Goal: Task Accomplishment & Management: Use online tool/utility

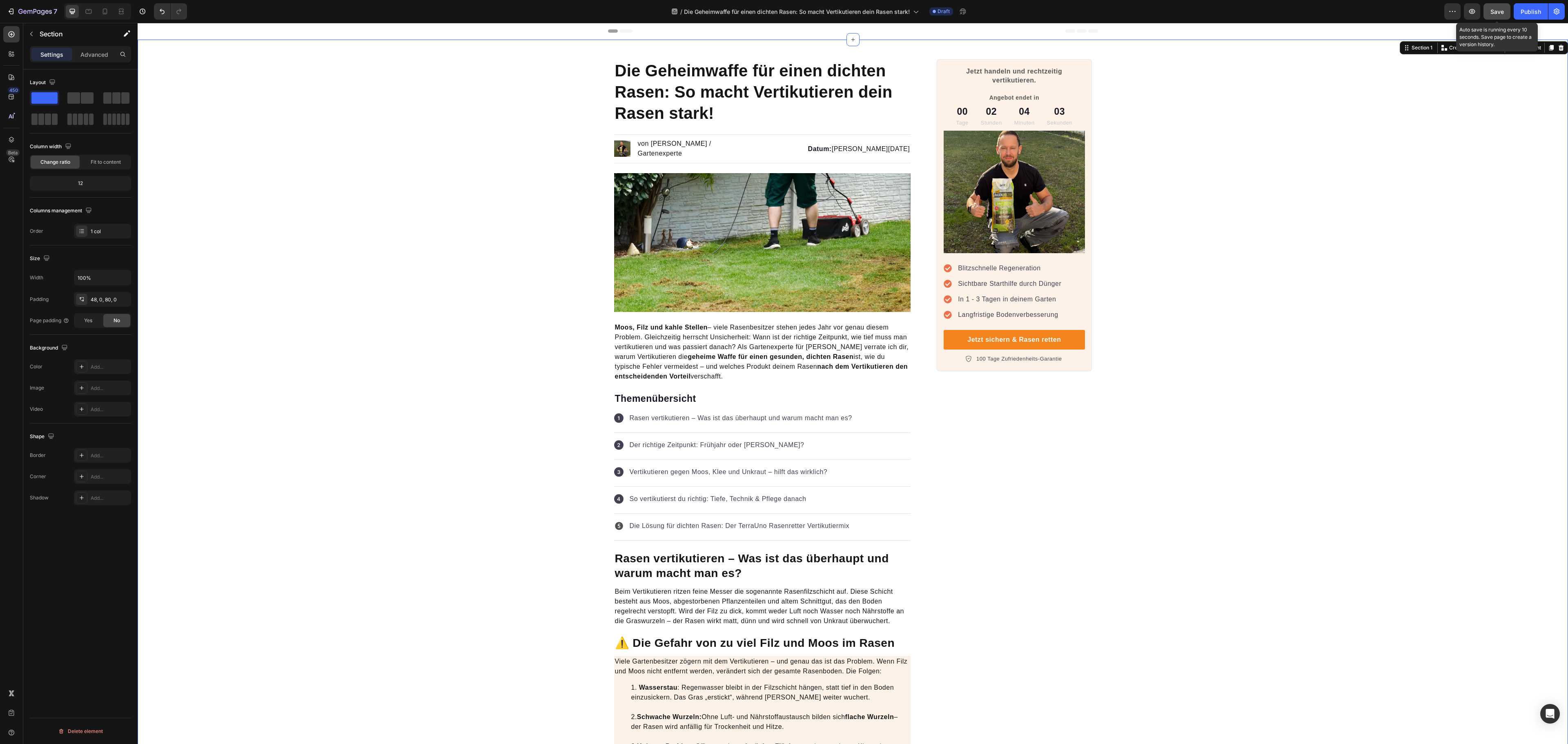
click at [1498, 8] on span "Save" at bounding box center [1497, 11] width 14 height 7
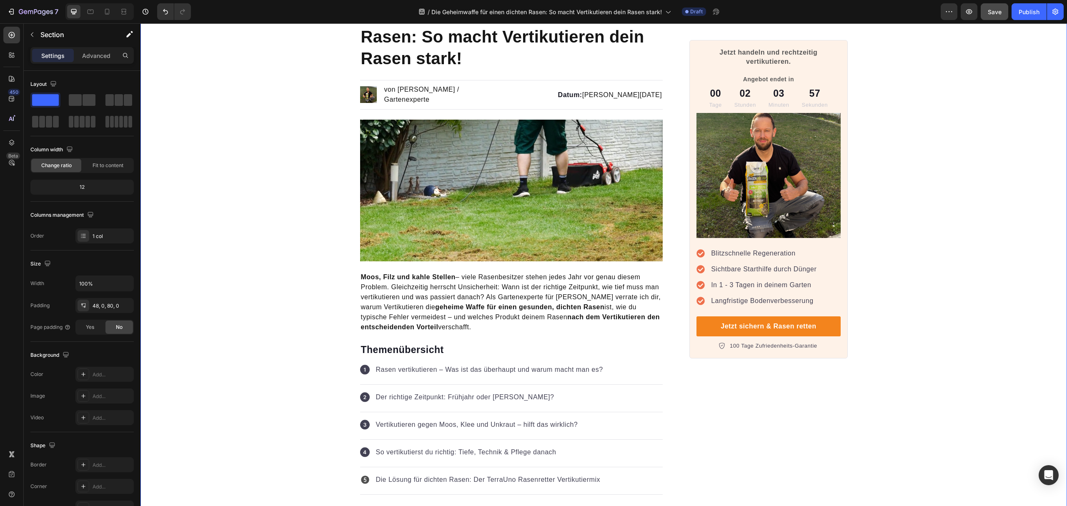
scroll to position [167, 0]
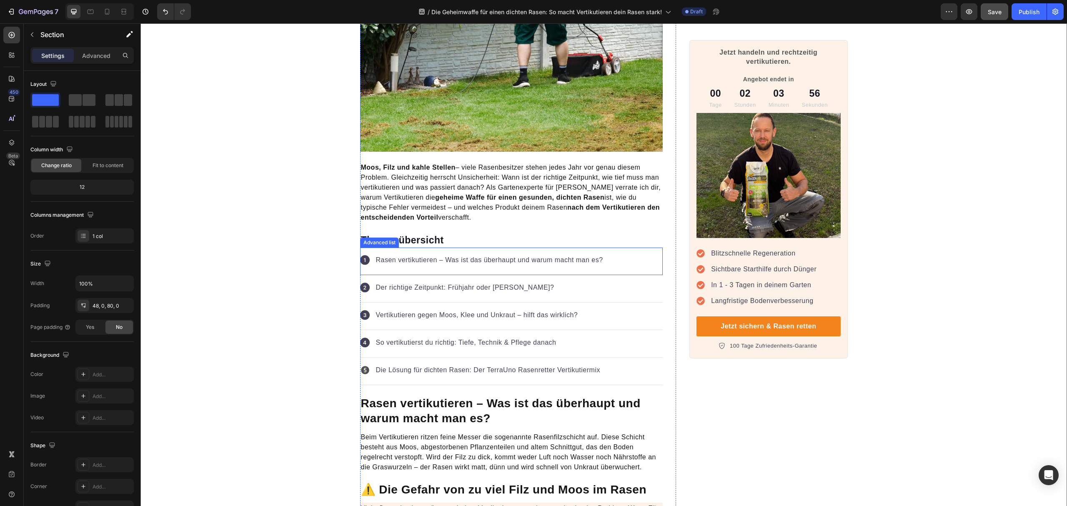
click at [616, 253] on div "Icon Rasen vertikutieren – Was ist das überhaupt und warum macht man es? Text b…" at bounding box center [511, 262] width 303 height 28
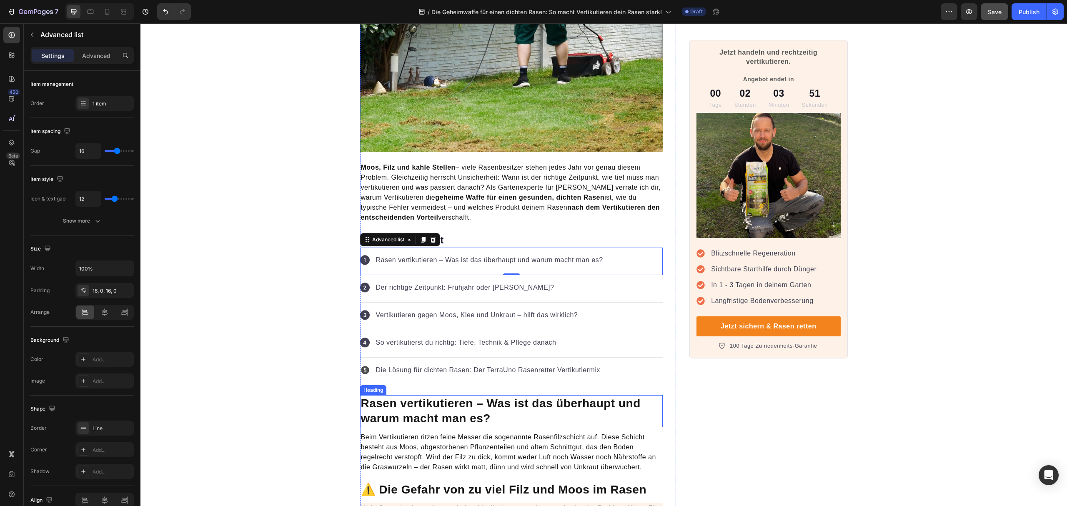
click at [647, 396] on h2 "Rasen vertikutieren – Was ist das überhaupt und warum macht man es?" at bounding box center [511, 411] width 303 height 32
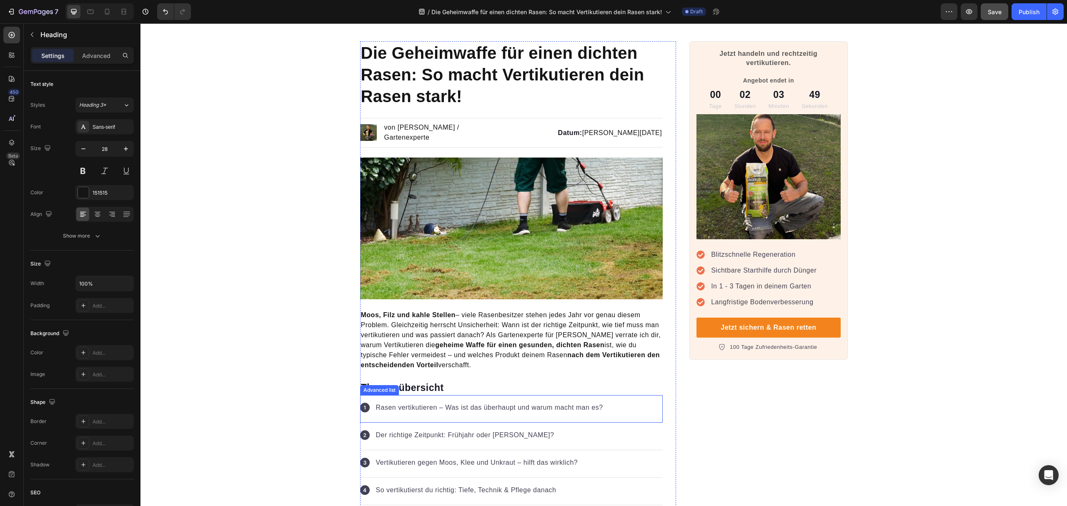
scroll to position [0, 0]
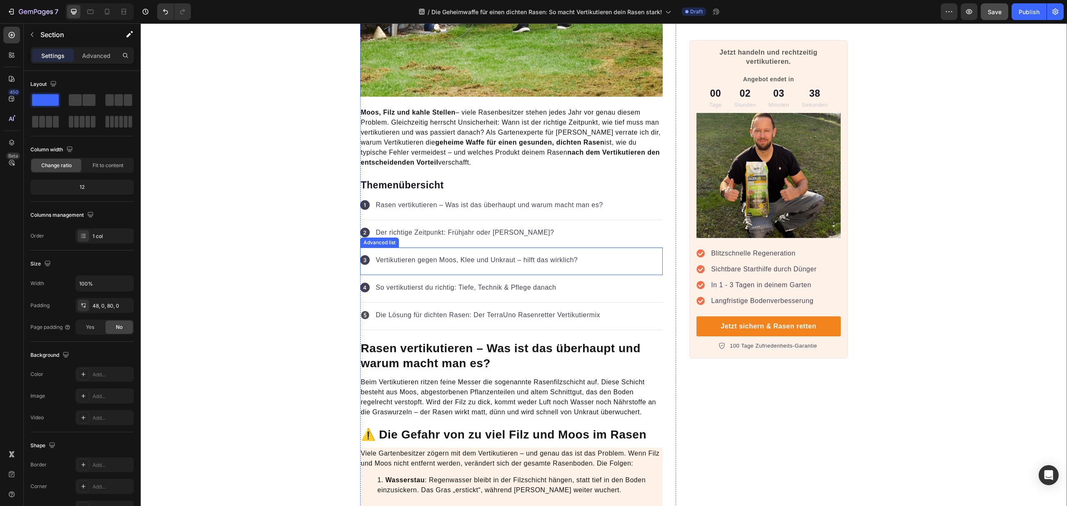
scroll to position [222, 0]
click at [593, 226] on div "Icon Der richtige Zeitpunkt: Frühjahr oder [PERSON_NAME]? Text block" at bounding box center [511, 234] width 303 height 28
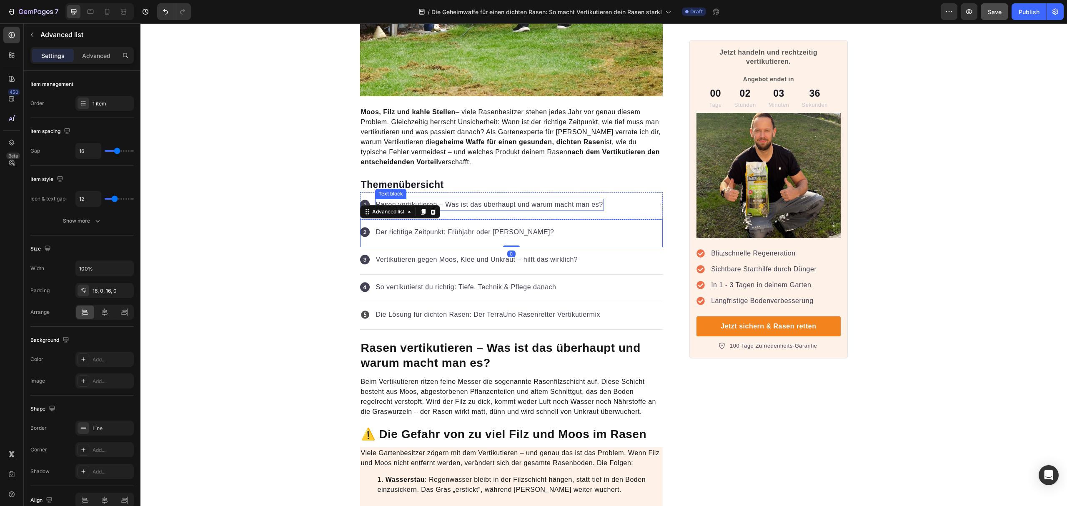
click at [597, 203] on p "Rasen vertikutieren – Was ist das überhaupt und warum macht man es?" at bounding box center [489, 205] width 227 height 10
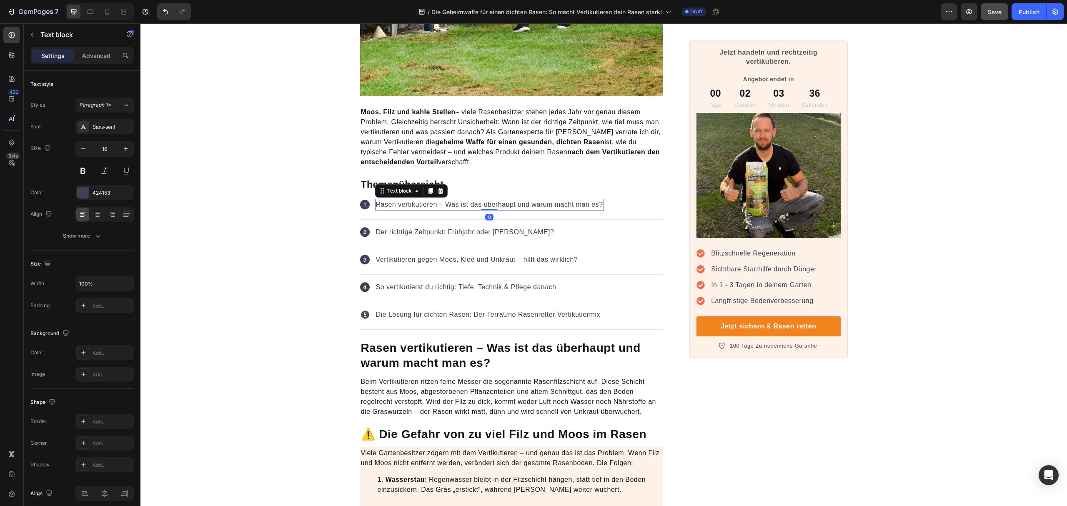
click at [632, 202] on div "Icon Rasen vertikutieren – Was ist das überhaupt und warum macht man es? Text b…" at bounding box center [511, 206] width 303 height 28
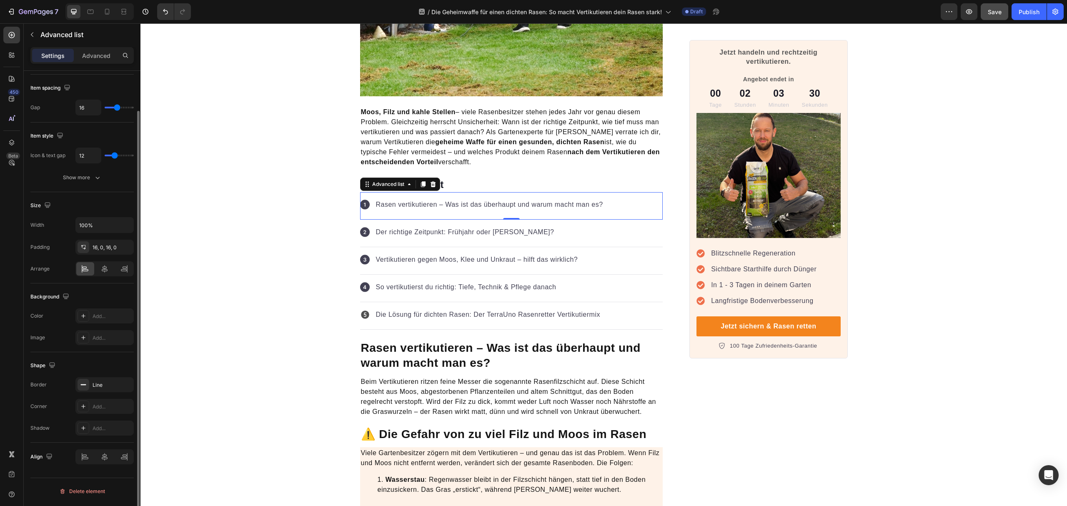
scroll to position [0, 0]
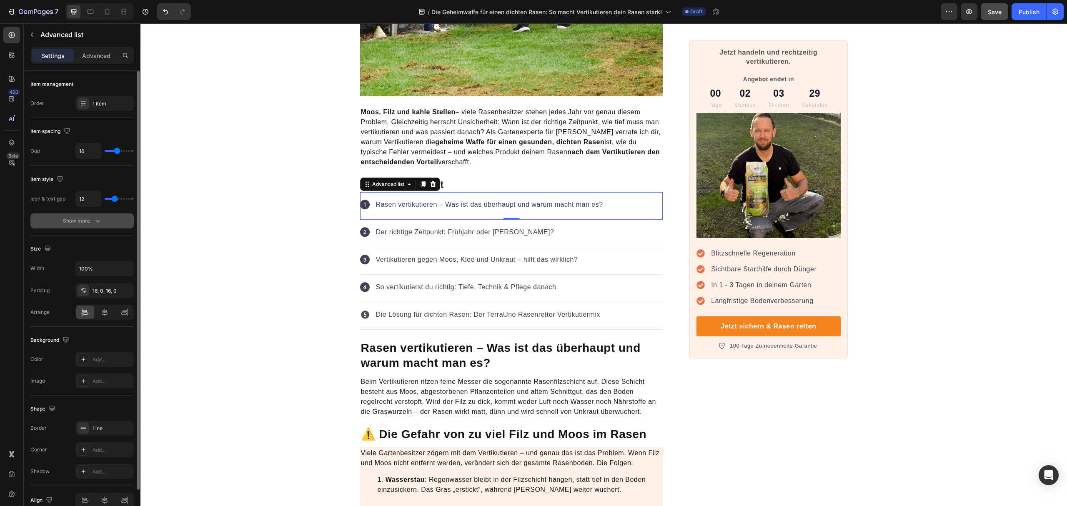
click at [101, 222] on icon "button" at bounding box center [97, 221] width 8 height 8
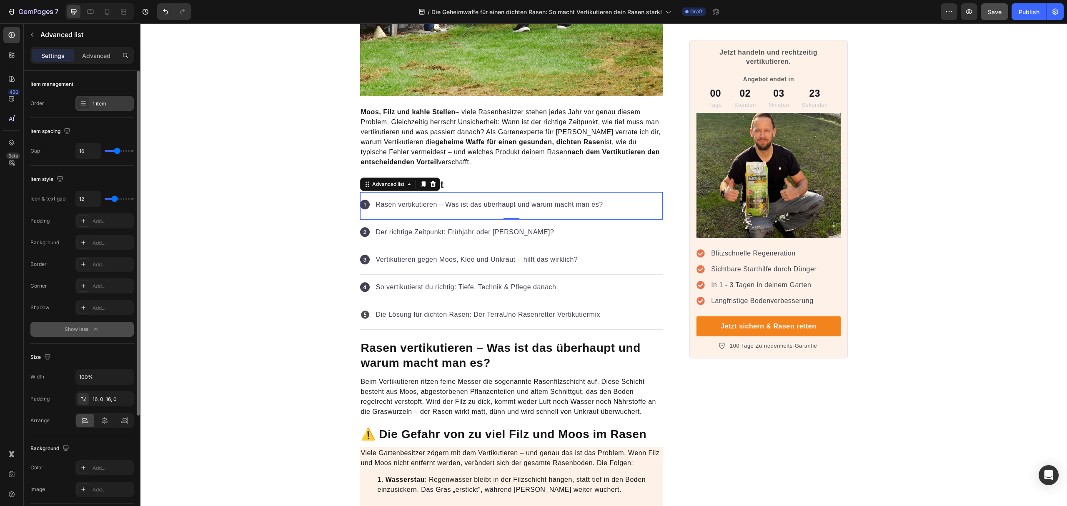
click at [85, 105] on icon at bounding box center [83, 103] width 7 height 7
click at [52, 109] on div "Order 1 item" at bounding box center [81, 103] width 103 height 15
click at [407, 181] on icon at bounding box center [409, 184] width 7 height 7
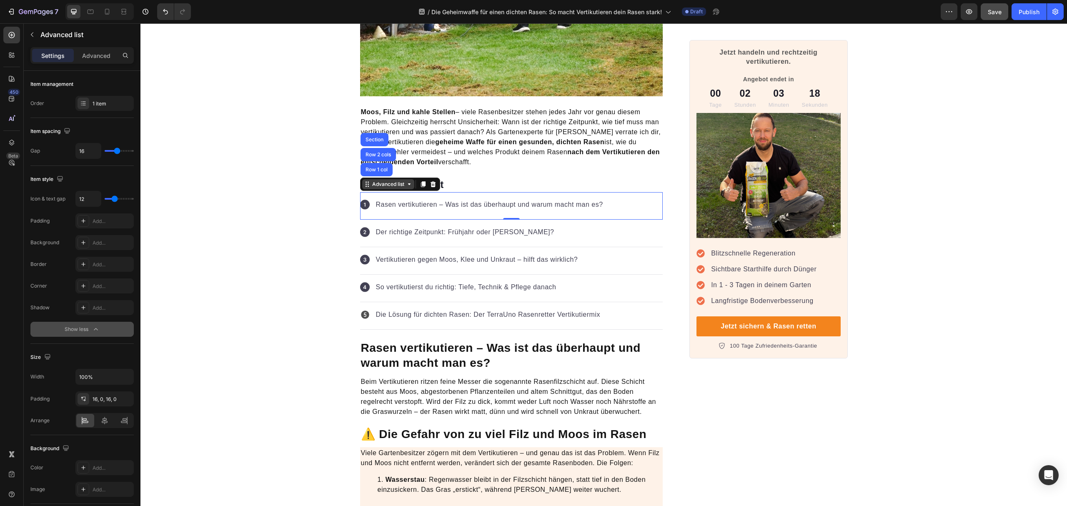
click at [407, 181] on icon at bounding box center [409, 184] width 7 height 7
click at [98, 55] on p "Advanced" at bounding box center [96, 55] width 28 height 9
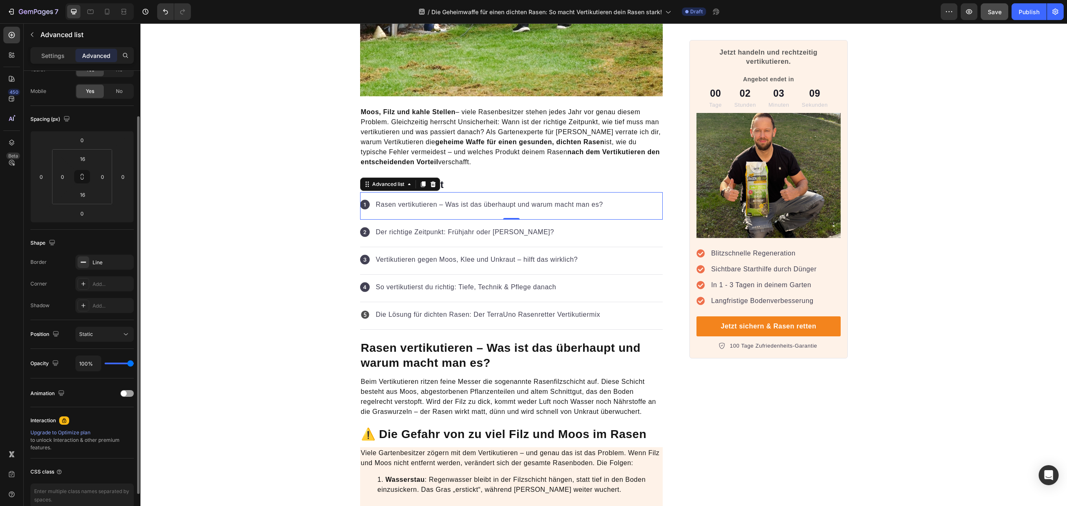
scroll to position [98, 0]
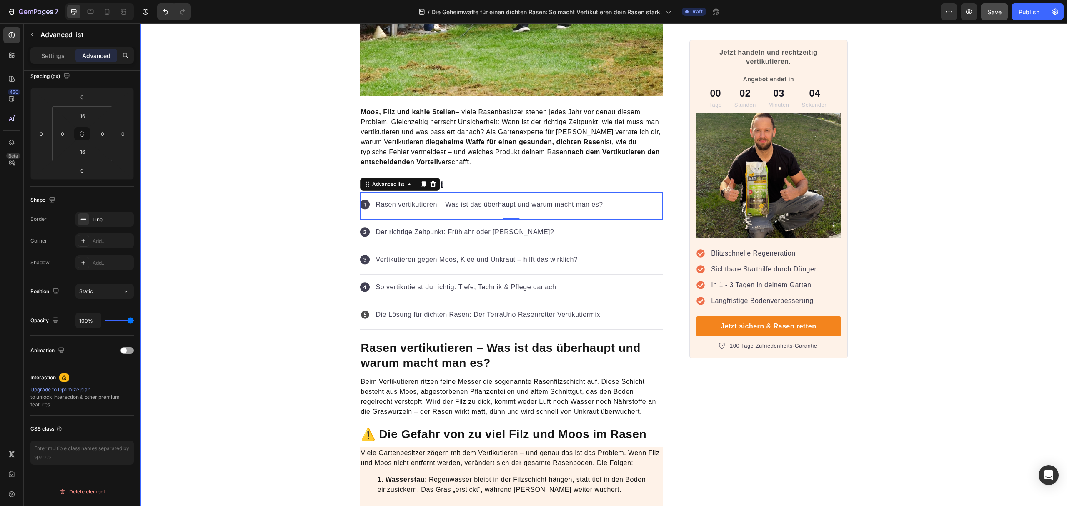
click at [438, 238] on div "Icon Der richtige Zeitpunkt: Frühjahr oder [PERSON_NAME]? Text block" at bounding box center [511, 234] width 303 height 28
click at [523, 200] on p "Rasen vertikutieren – Was ist das überhaupt und warum macht man es?" at bounding box center [489, 205] width 227 height 10
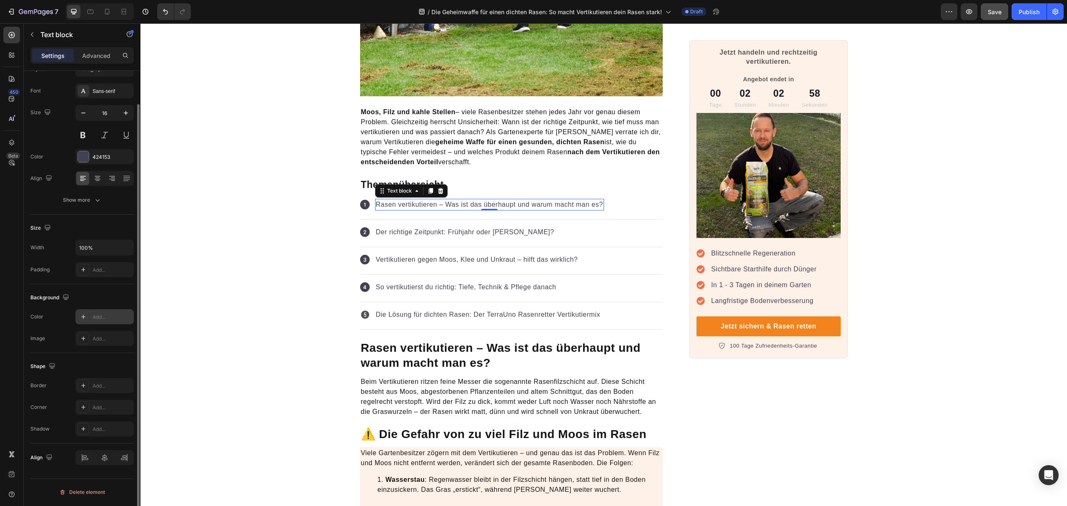
scroll to position [0, 0]
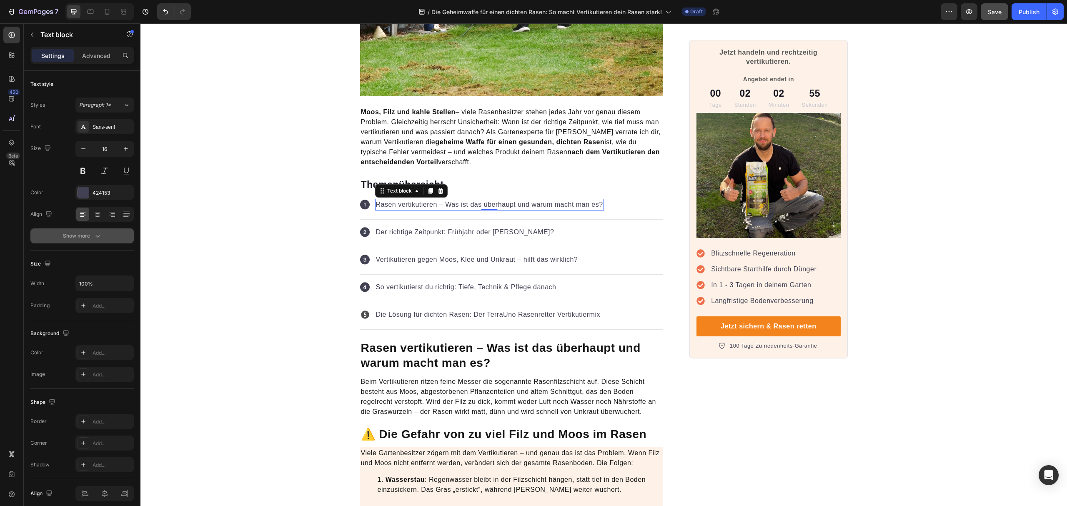
click at [97, 237] on icon "button" at bounding box center [97, 236] width 4 height 3
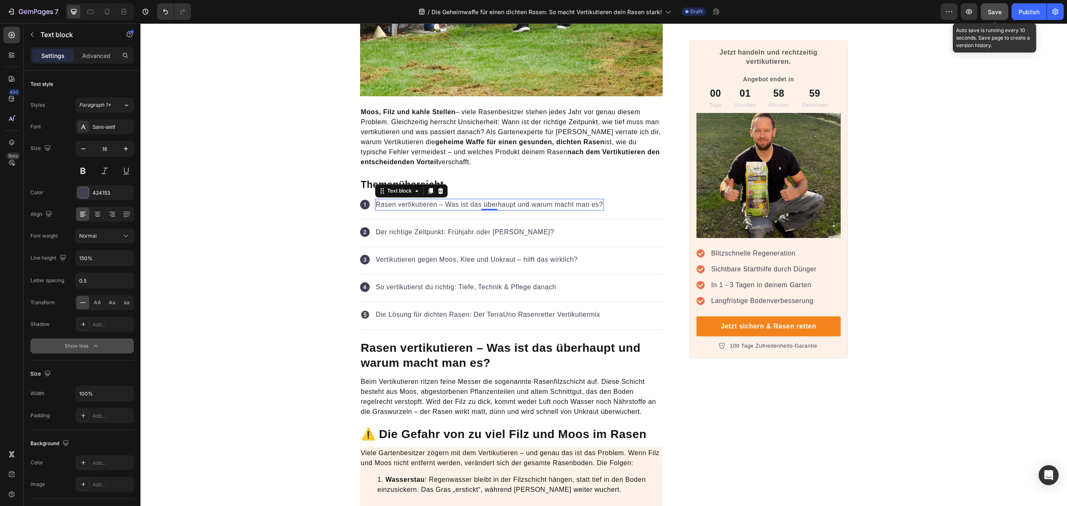
click at [989, 8] on span "Save" at bounding box center [995, 11] width 14 height 7
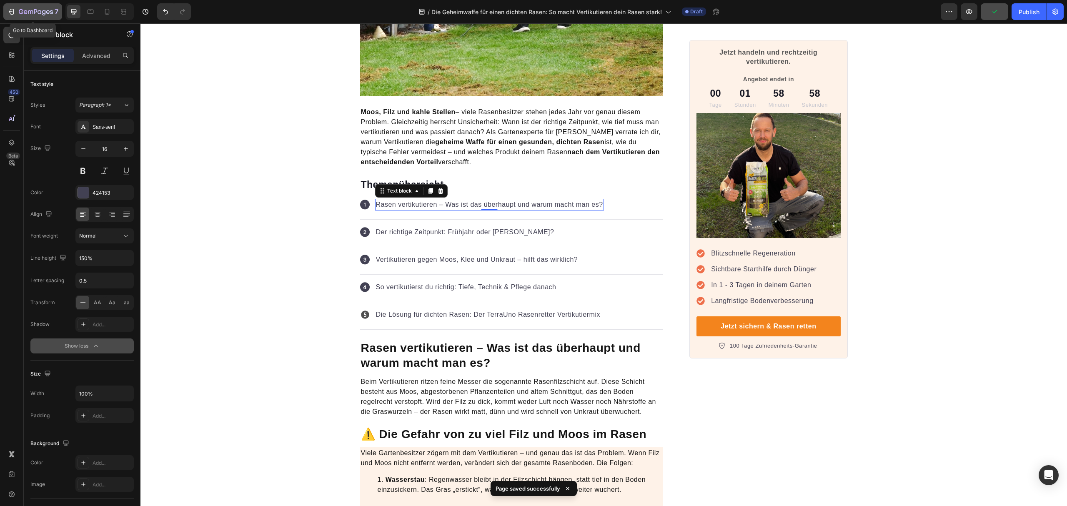
click at [48, 10] on icon "button" at bounding box center [36, 12] width 34 height 7
